Goal: Task Accomplishment & Management: Use online tool/utility

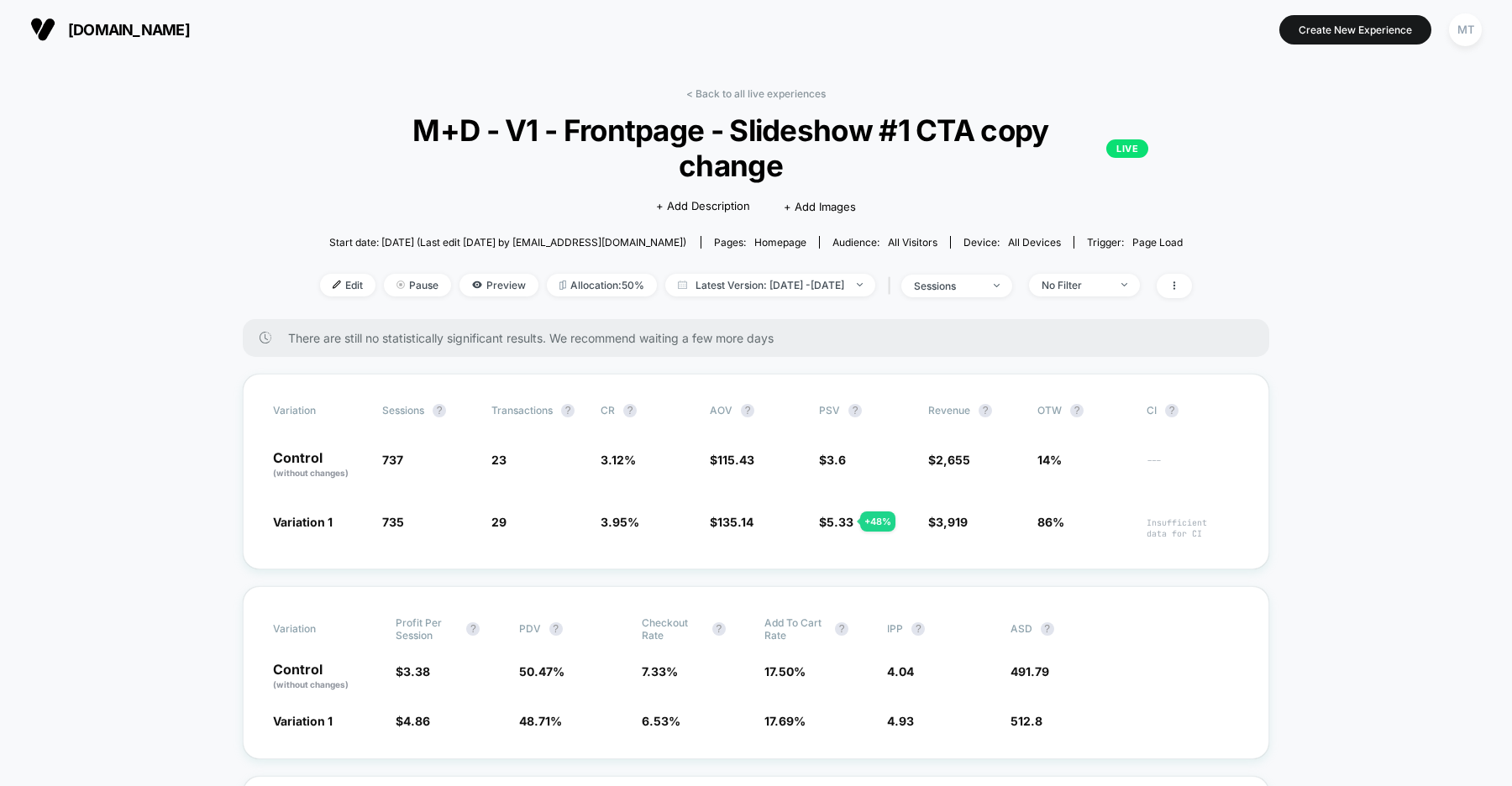
click at [155, 24] on span "[DOMAIN_NAME]" at bounding box center [129, 30] width 122 height 18
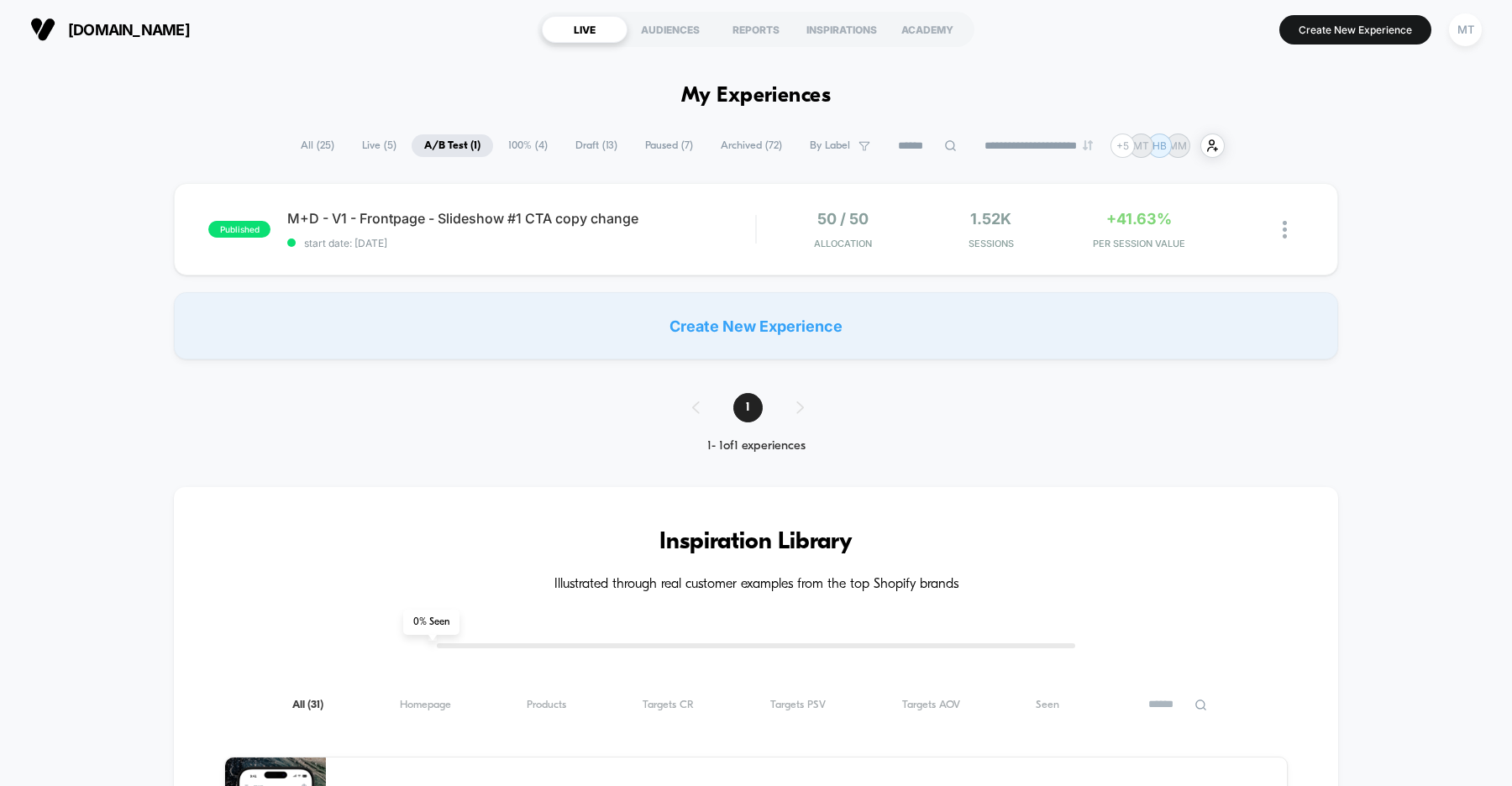
click at [586, 141] on span "Draft ( 13 )" at bounding box center [596, 145] width 67 height 23
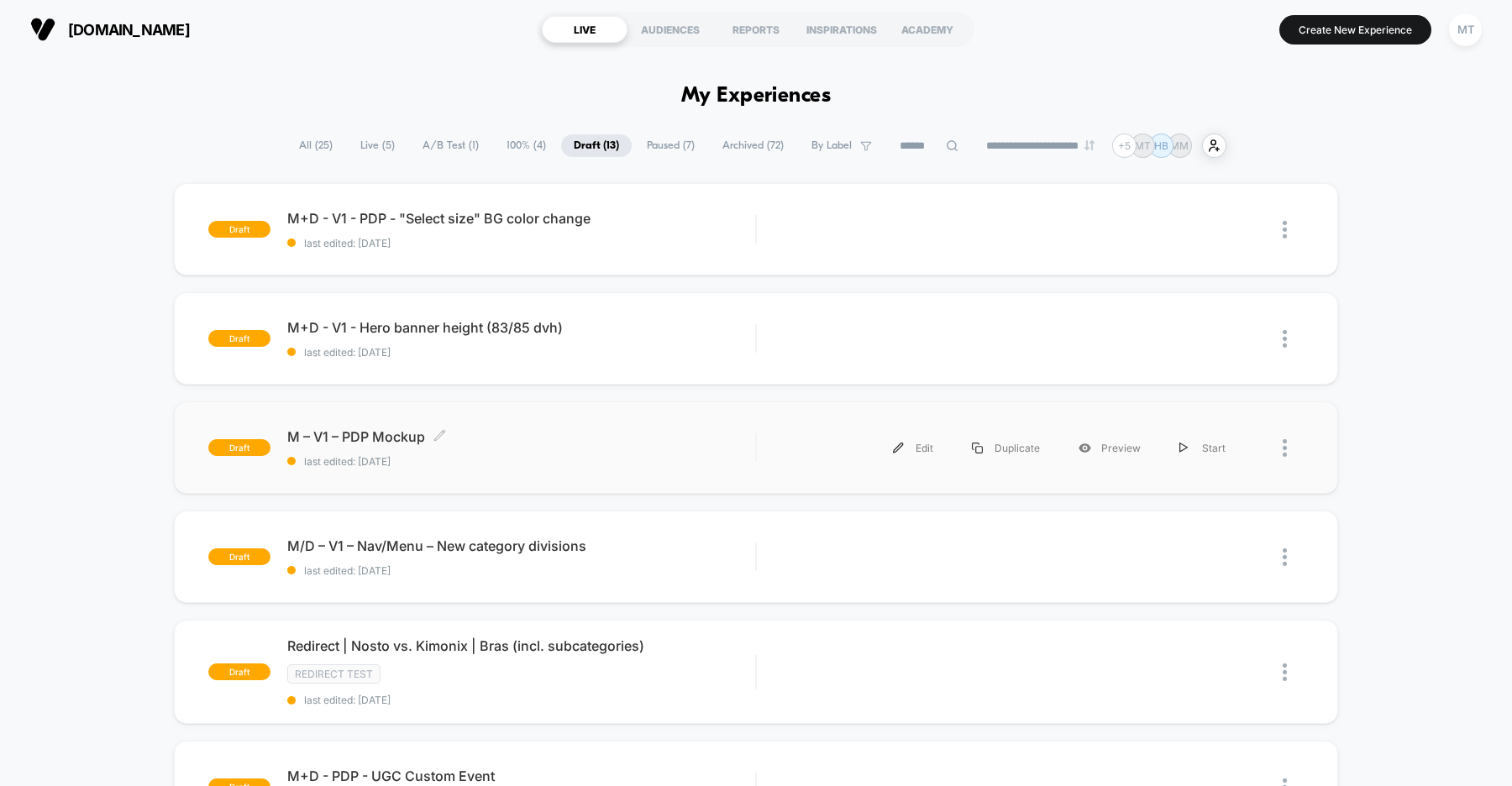
click at [676, 440] on span "M – V1 – PDP Mockup Click to edit experience details" at bounding box center [521, 437] width 468 height 17
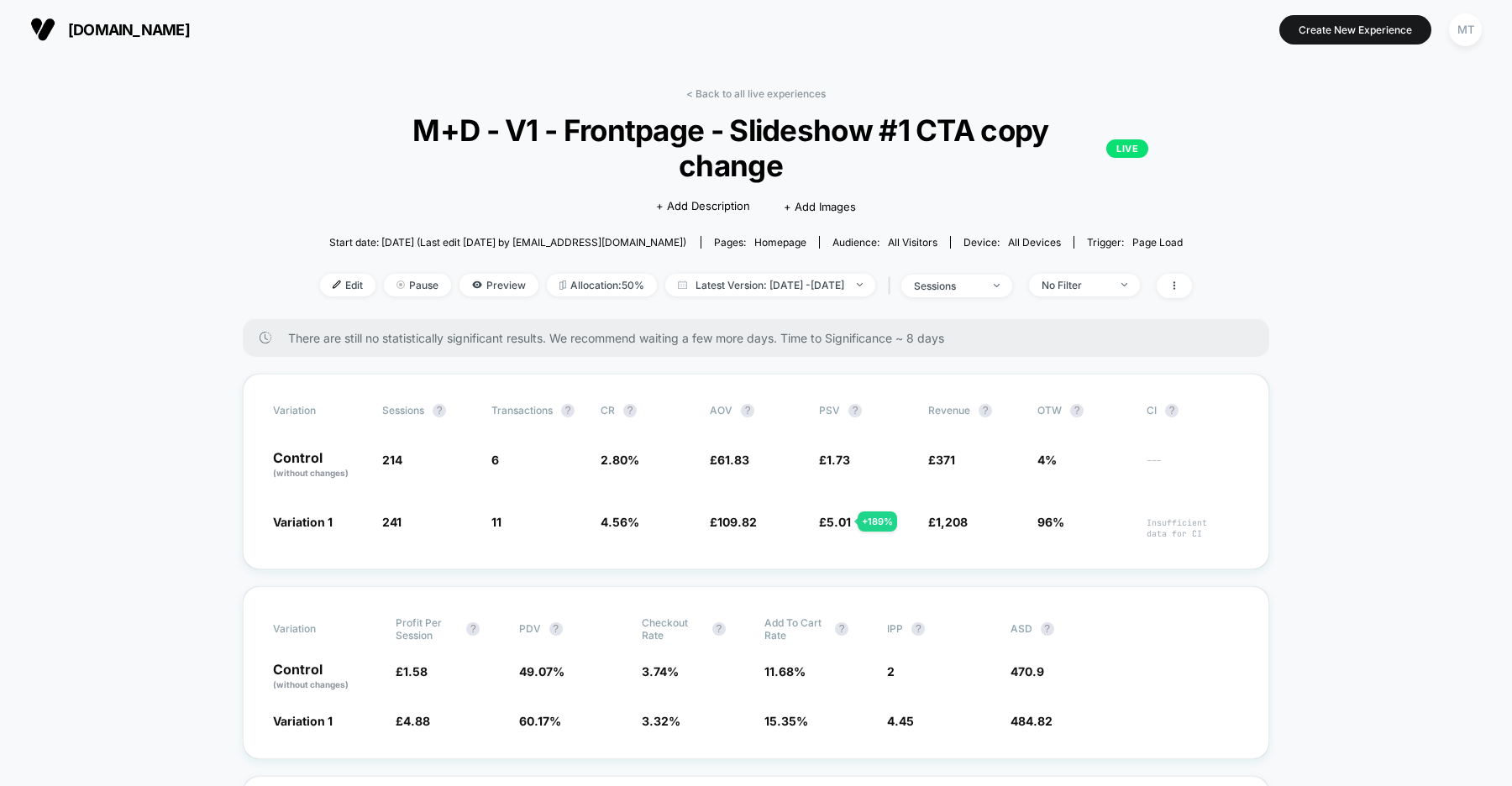
click at [180, 30] on span "uk.organicbasics.com" at bounding box center [129, 30] width 122 height 18
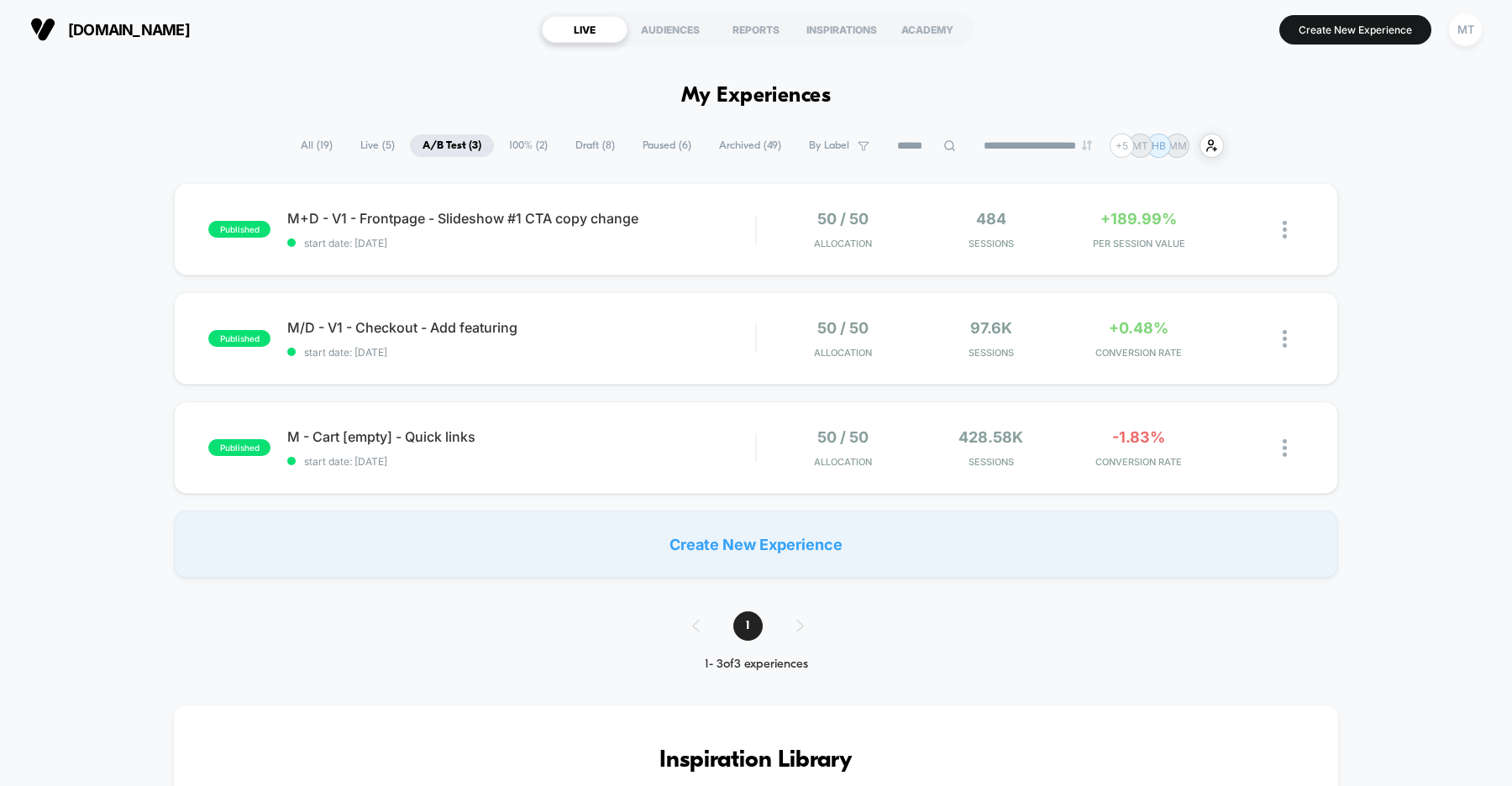
click at [595, 150] on span "Draft ( 8 )" at bounding box center [595, 145] width 65 height 23
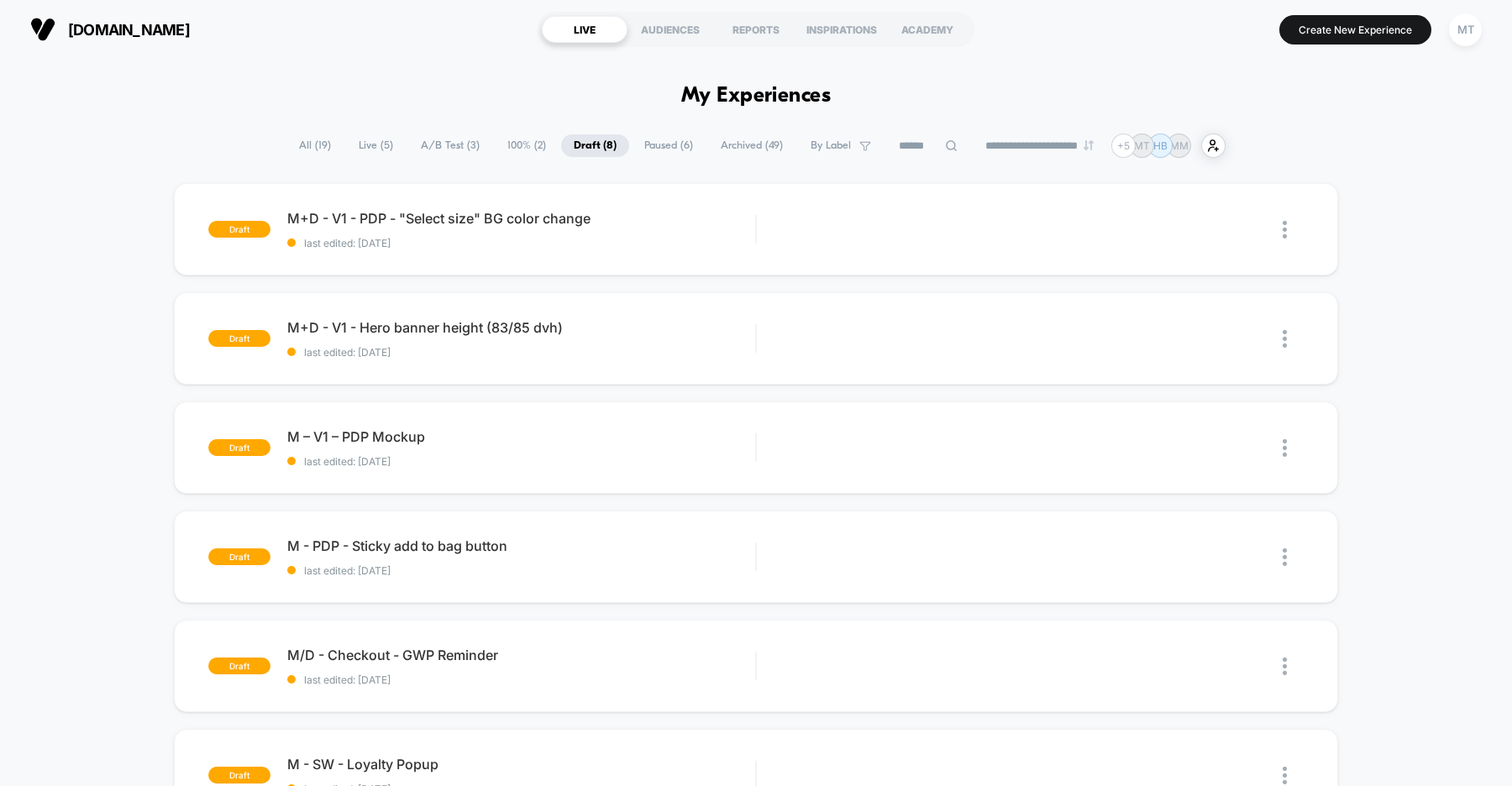
click at [435, 143] on span "A/B Test ( 3 )" at bounding box center [450, 145] width 84 height 23
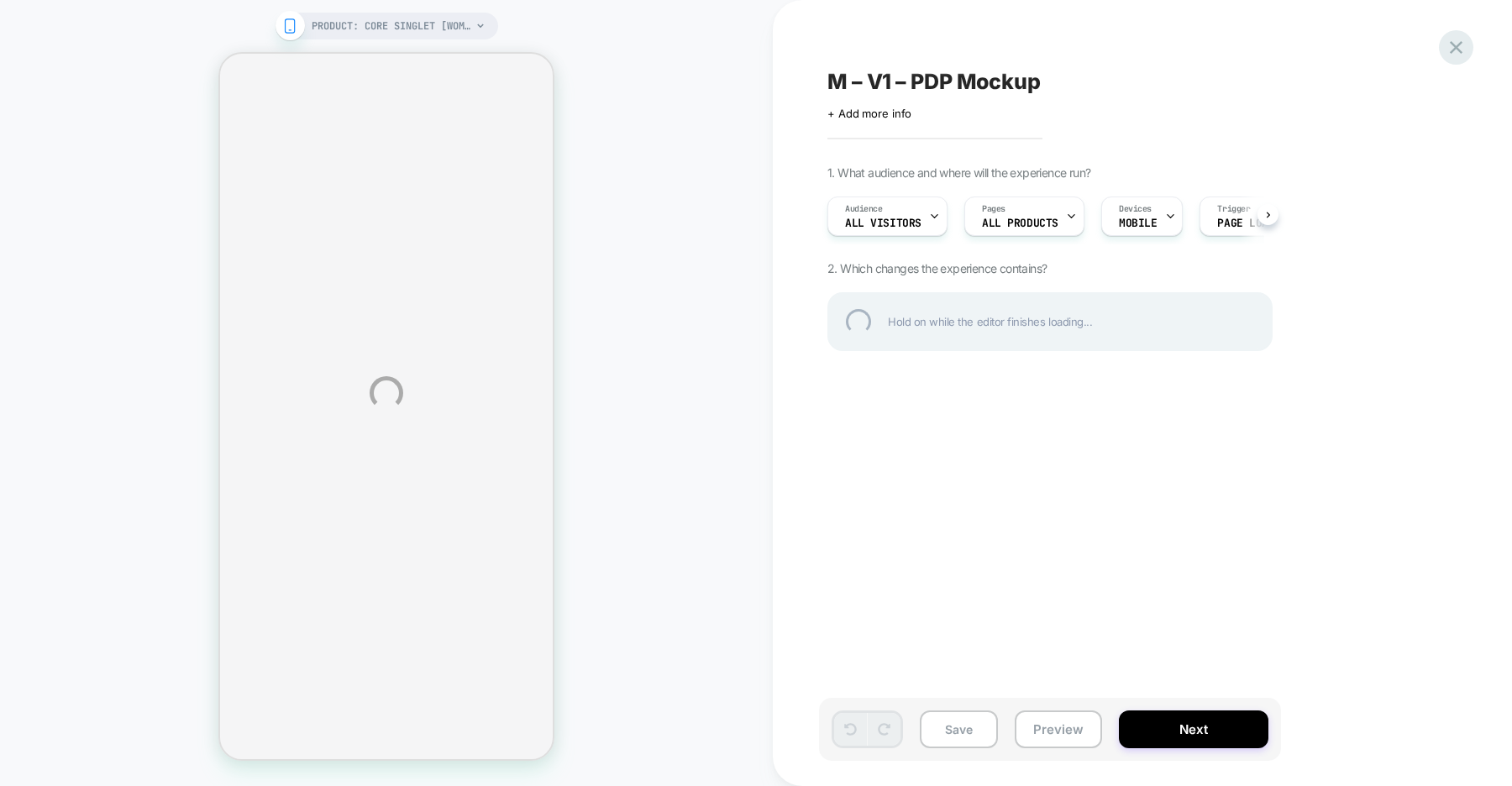
click at [1455, 51] on div at bounding box center [1456, 47] width 34 height 34
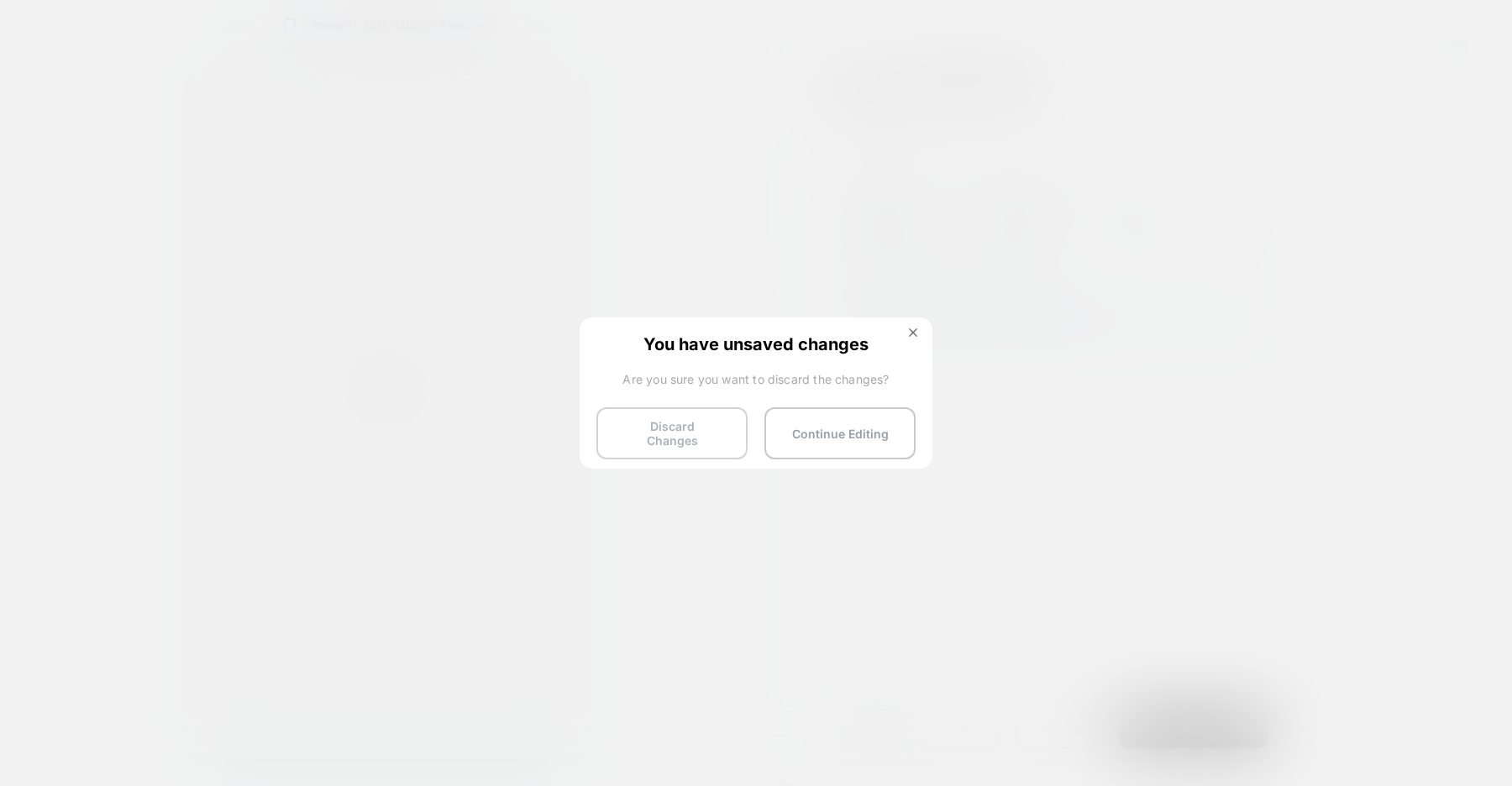
click at [700, 432] on button "Discard Changes" at bounding box center [672, 433] width 152 height 52
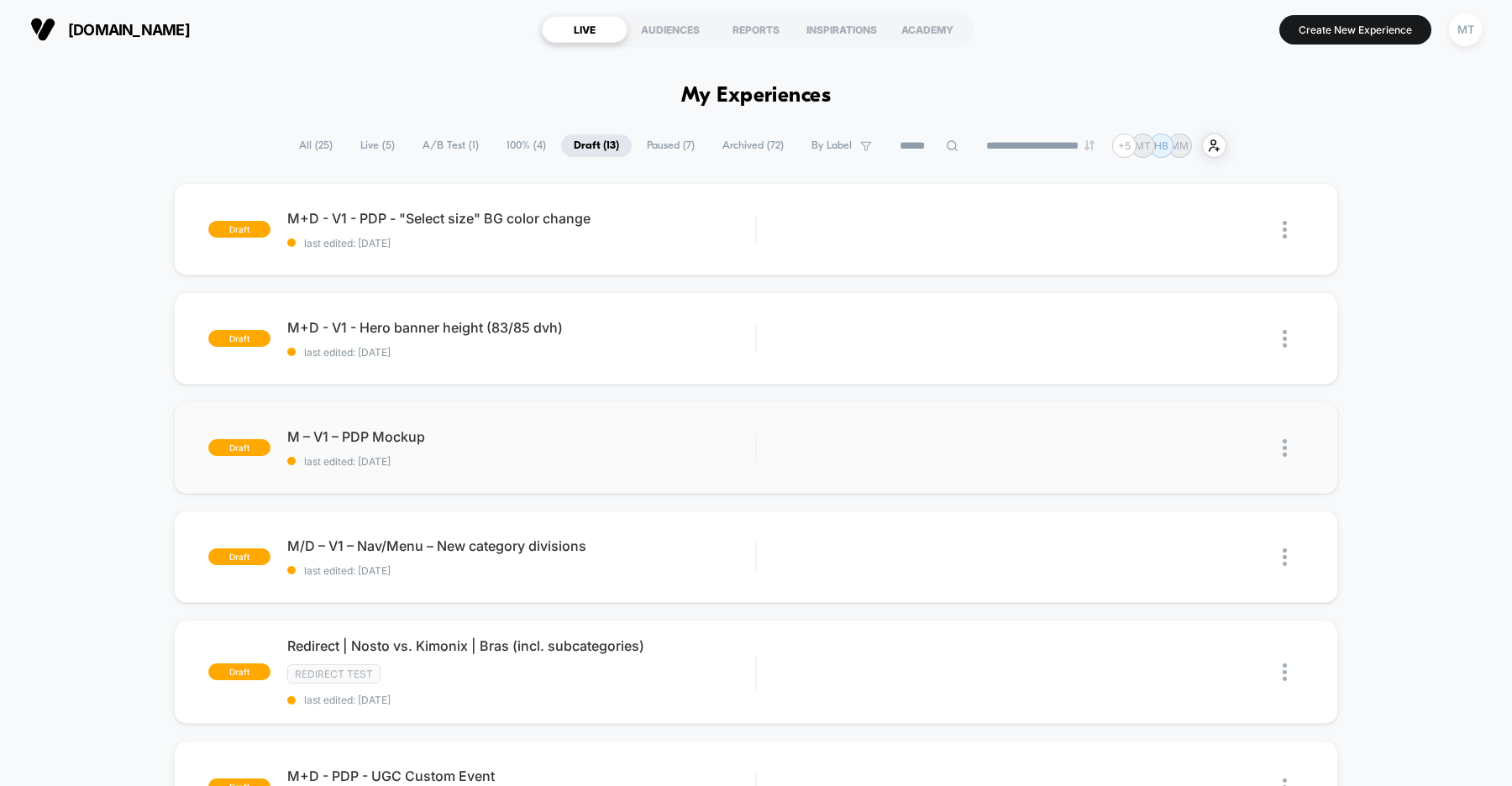
click at [1286, 447] on img at bounding box center [1285, 447] width 5 height 18
click at [1219, 484] on div "Preview Link" at bounding box center [1199, 487] width 152 height 38
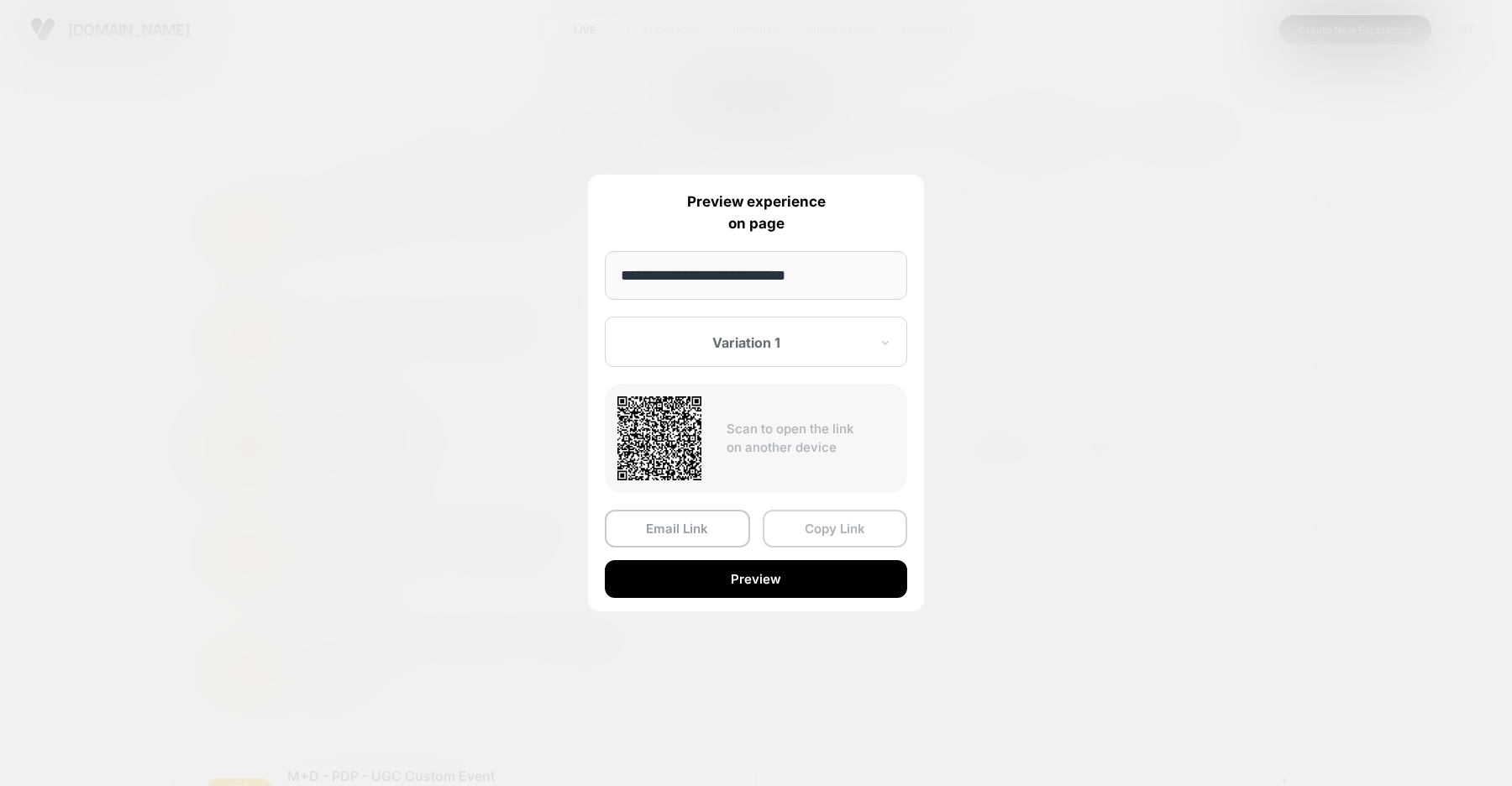
click at [804, 533] on button "Copy Link" at bounding box center [835, 528] width 145 height 38
